Goal: Find specific page/section: Find specific page/section

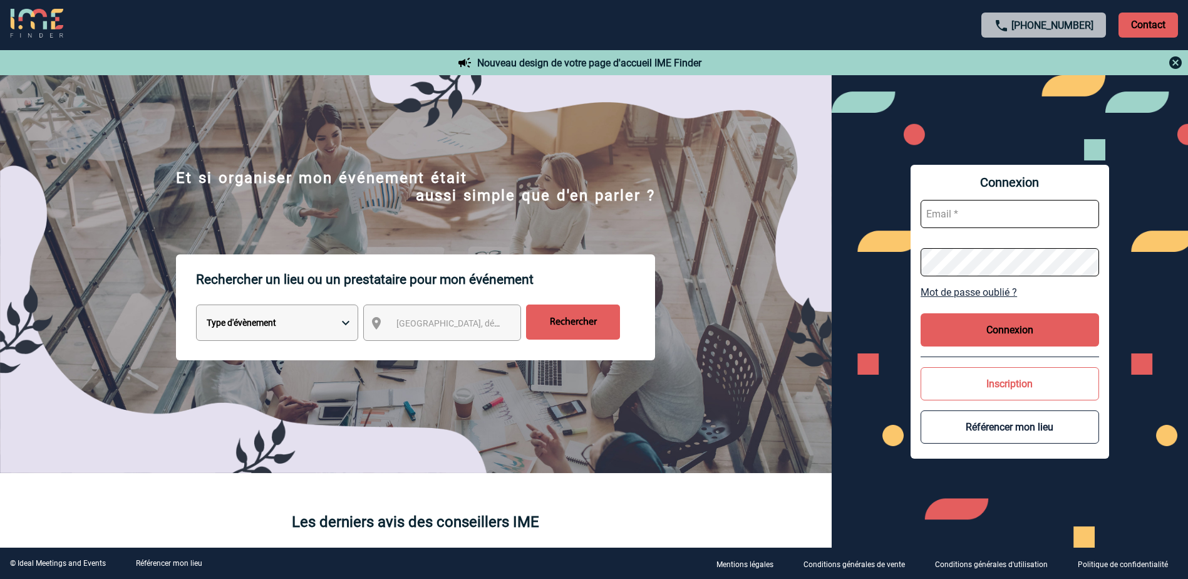
click at [320, 322] on select "Type d'évènement Séminaire avec nuitée Réunion Repas de groupe Team Building & …" at bounding box center [277, 322] width 162 height 36
select select "2"
click at [196, 306] on select "Type d'évènement Séminaire avec nuitée Réunion Repas de groupe Team Building & …" at bounding box center [277, 322] width 162 height 36
click at [445, 327] on span "[GEOGRAPHIC_DATA], département, région..." at bounding box center [483, 323] width 174 height 10
type input "ILE DE FR"
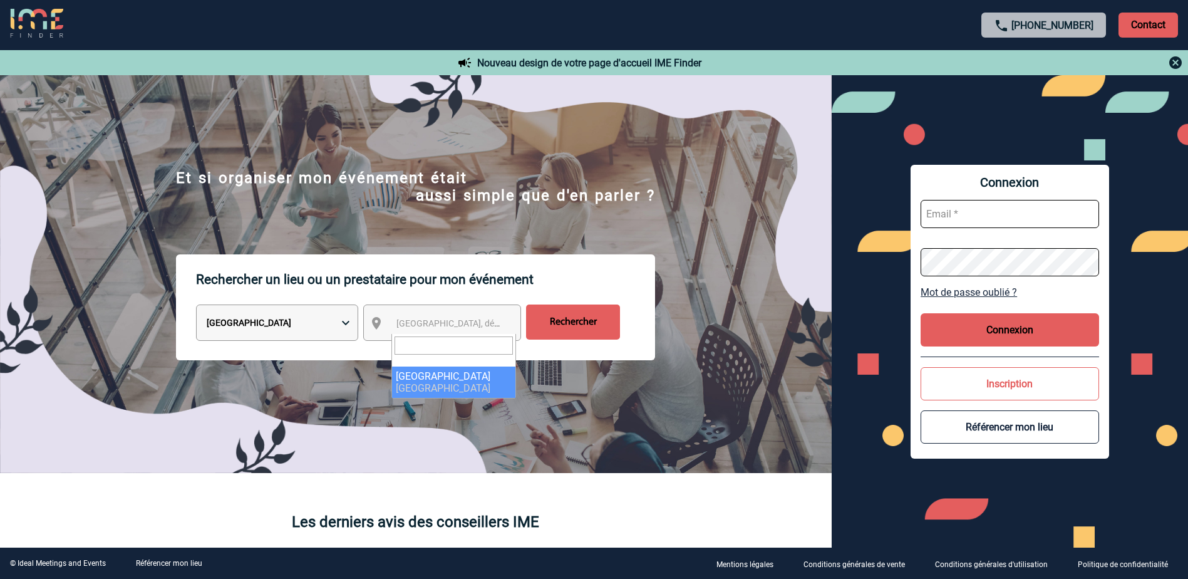
select select "2"
click at [579, 327] on input "Rechercher" at bounding box center [573, 321] width 94 height 35
